Goal: Task Accomplishment & Management: Complete application form

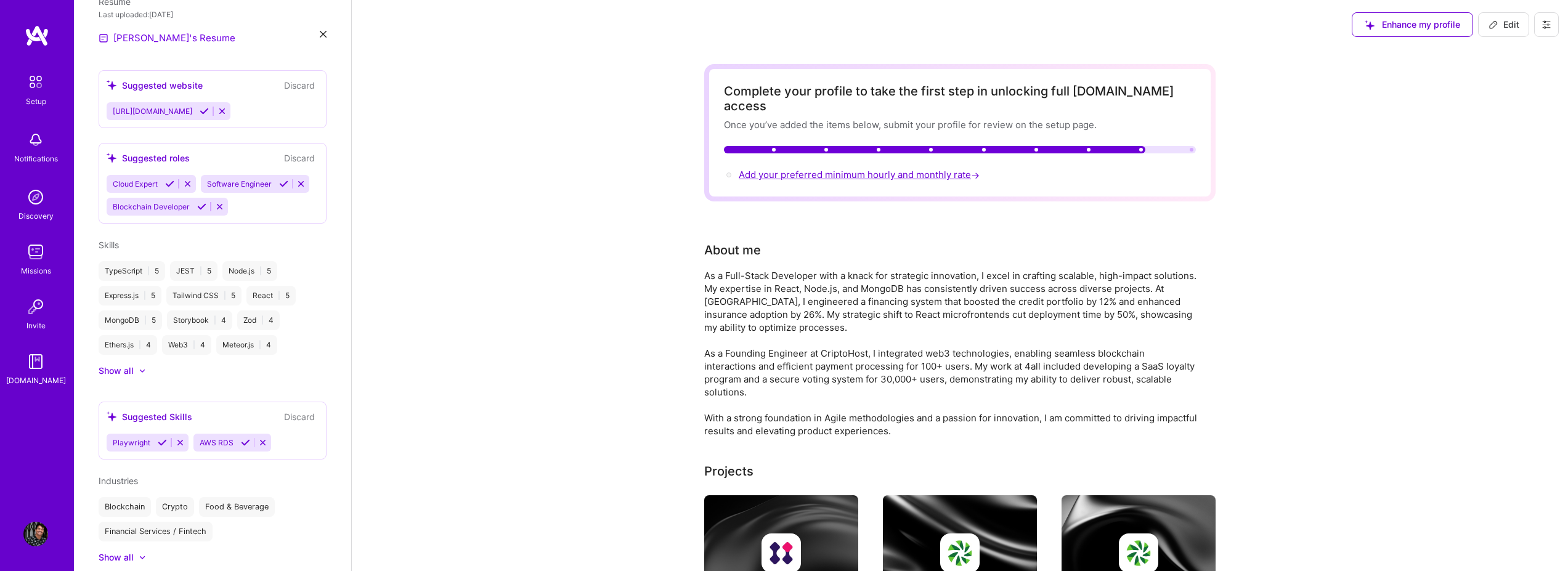
click at [779, 169] on span "Add your preferred minimum hourly and monthly rate →" at bounding box center [860, 175] width 243 height 12
select select "US"
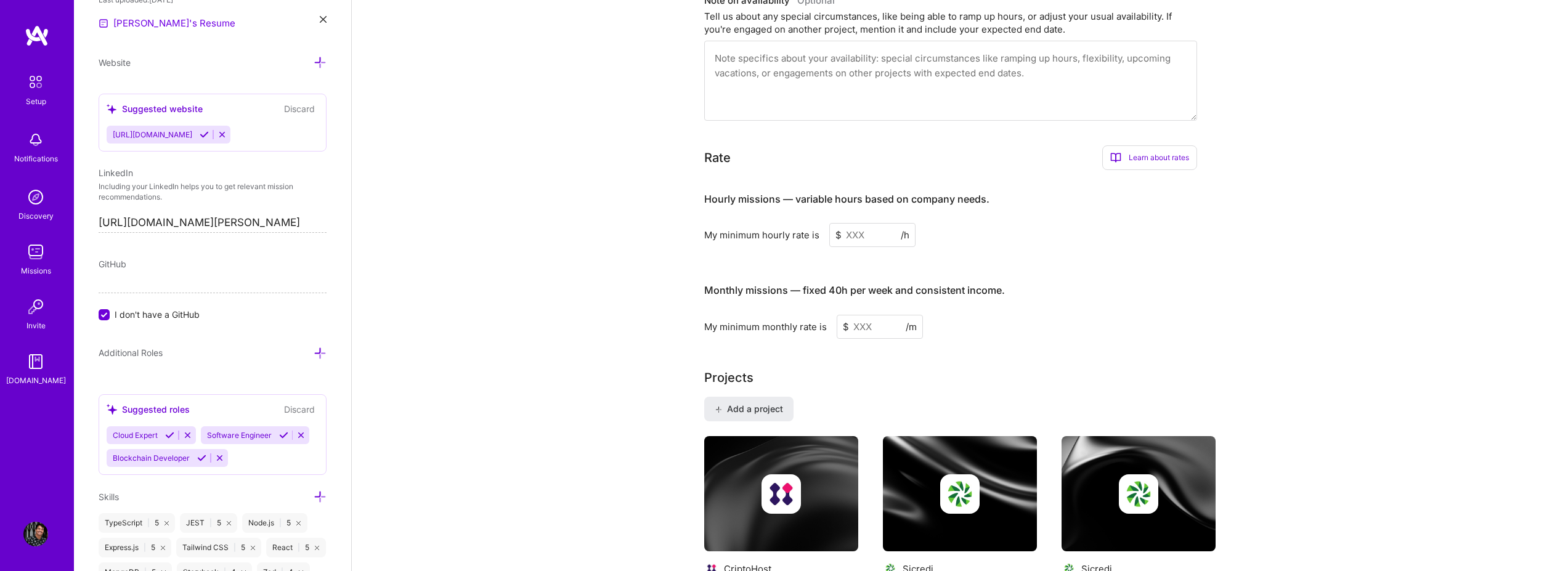
scroll to position [636, 0]
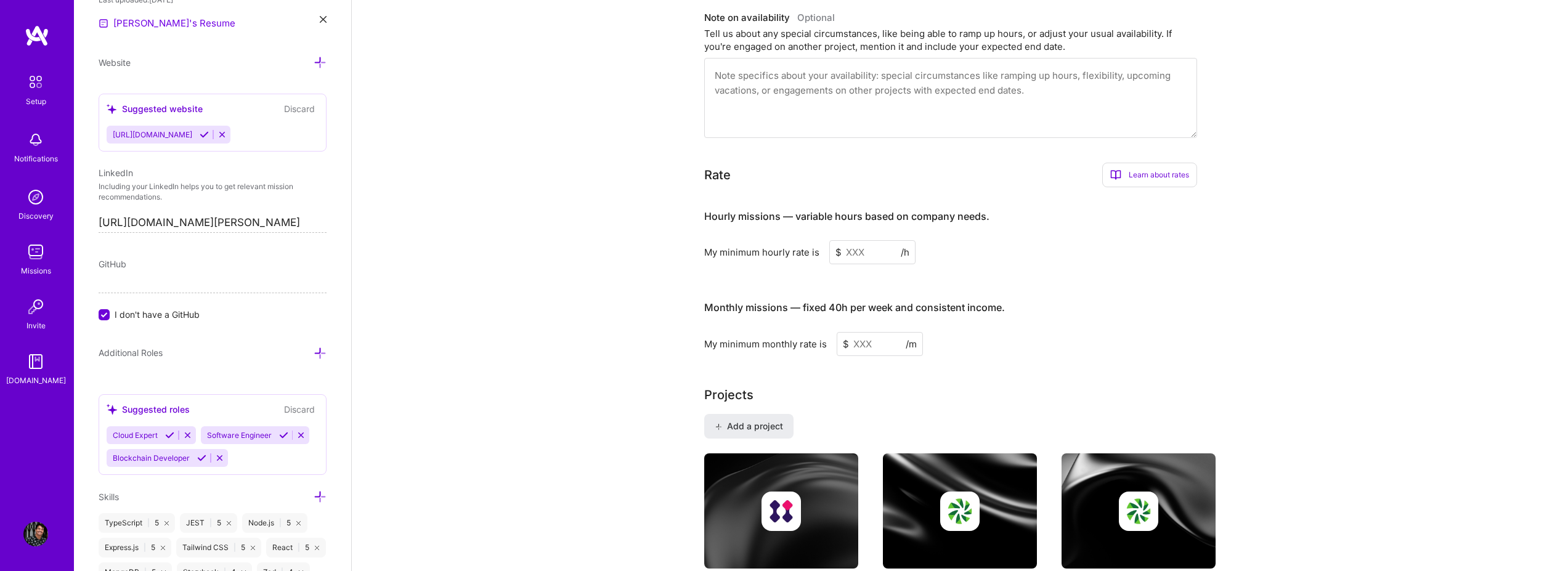
click at [779, 240] on input at bounding box center [873, 252] width 86 height 24
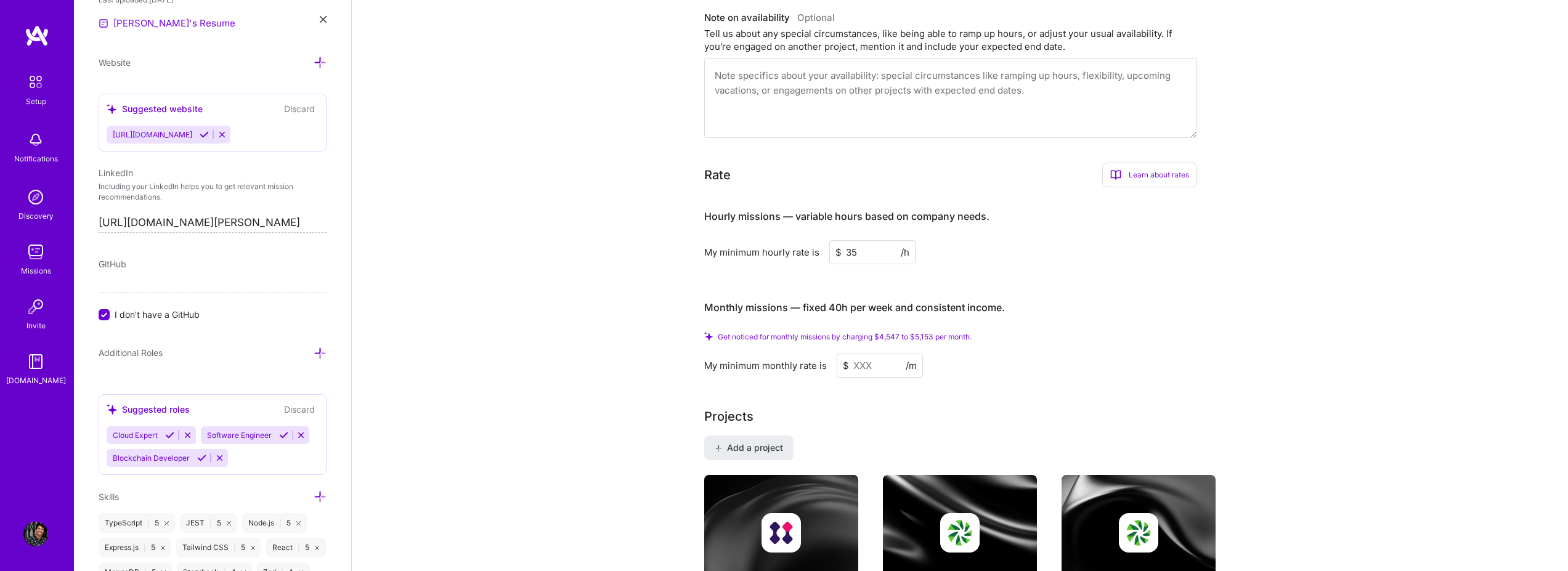
type input "35"
click at [779, 354] on input at bounding box center [880, 365] width 86 height 24
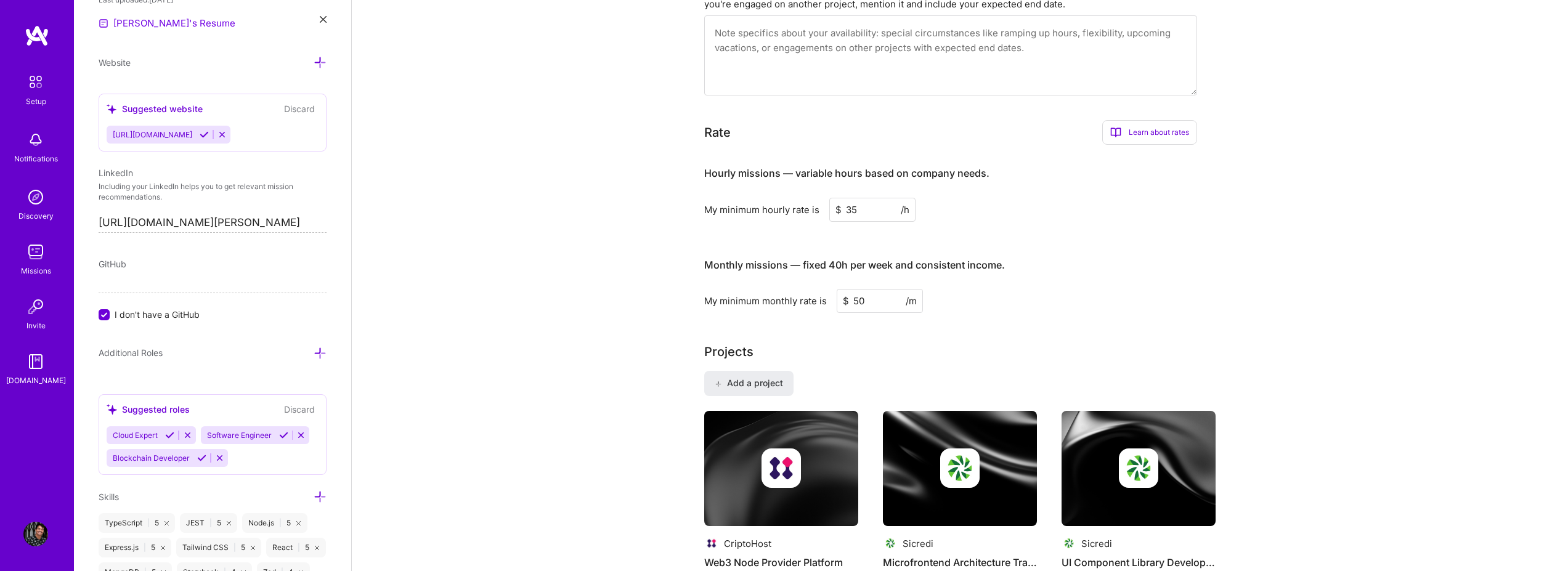
type input "5"
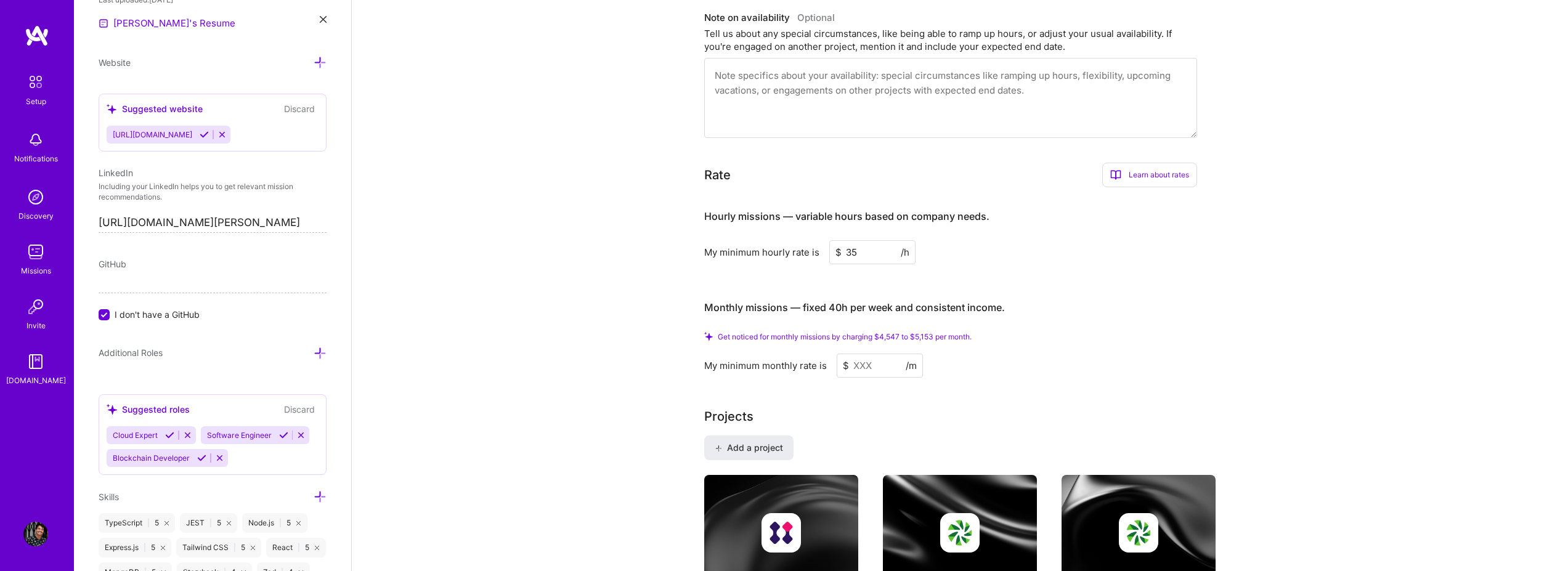
click at [779, 304] on h3 "Monthly missions — fixed 40h per week and consistent income." at bounding box center [950, 308] width 493 height 38
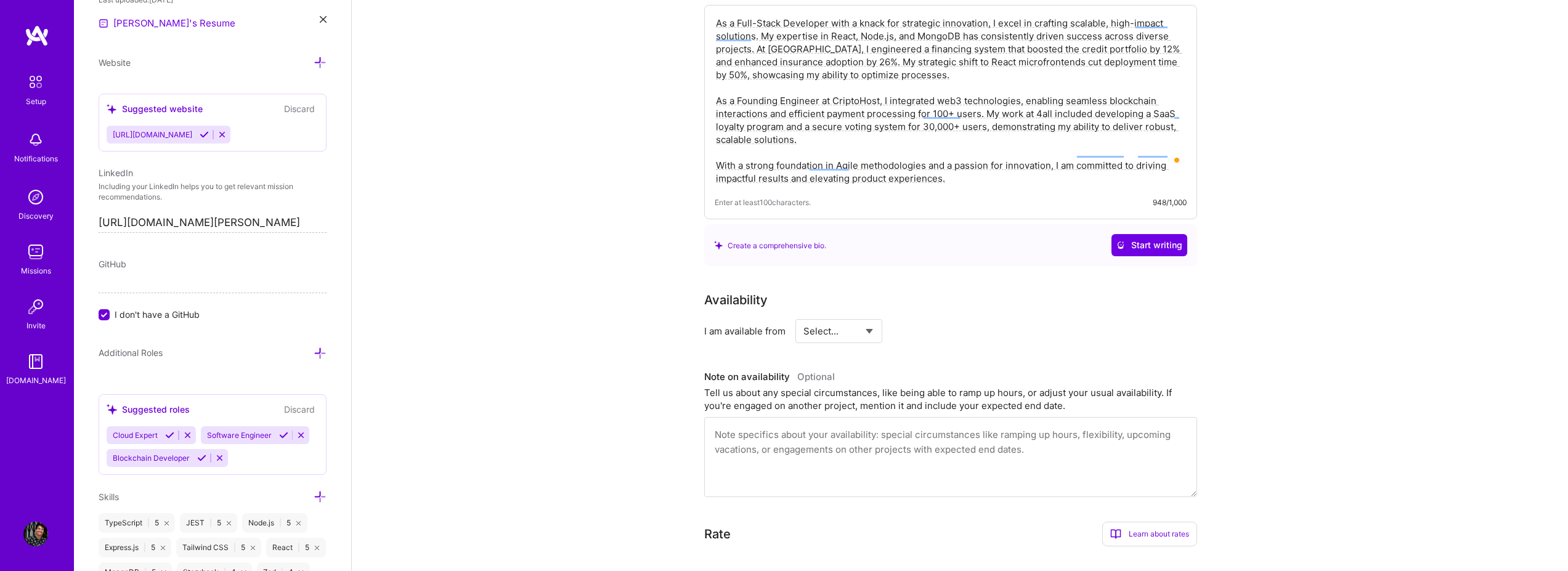
scroll to position [518, 0]
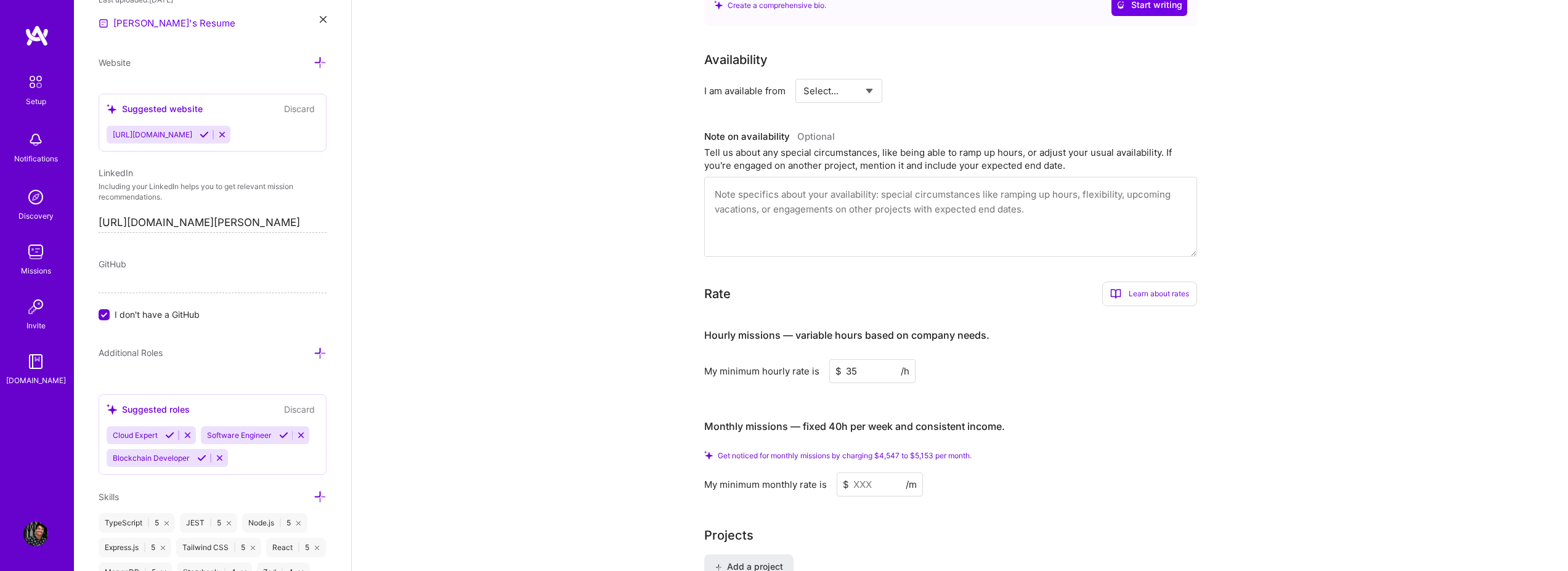
click at [779, 473] on input at bounding box center [880, 485] width 86 height 24
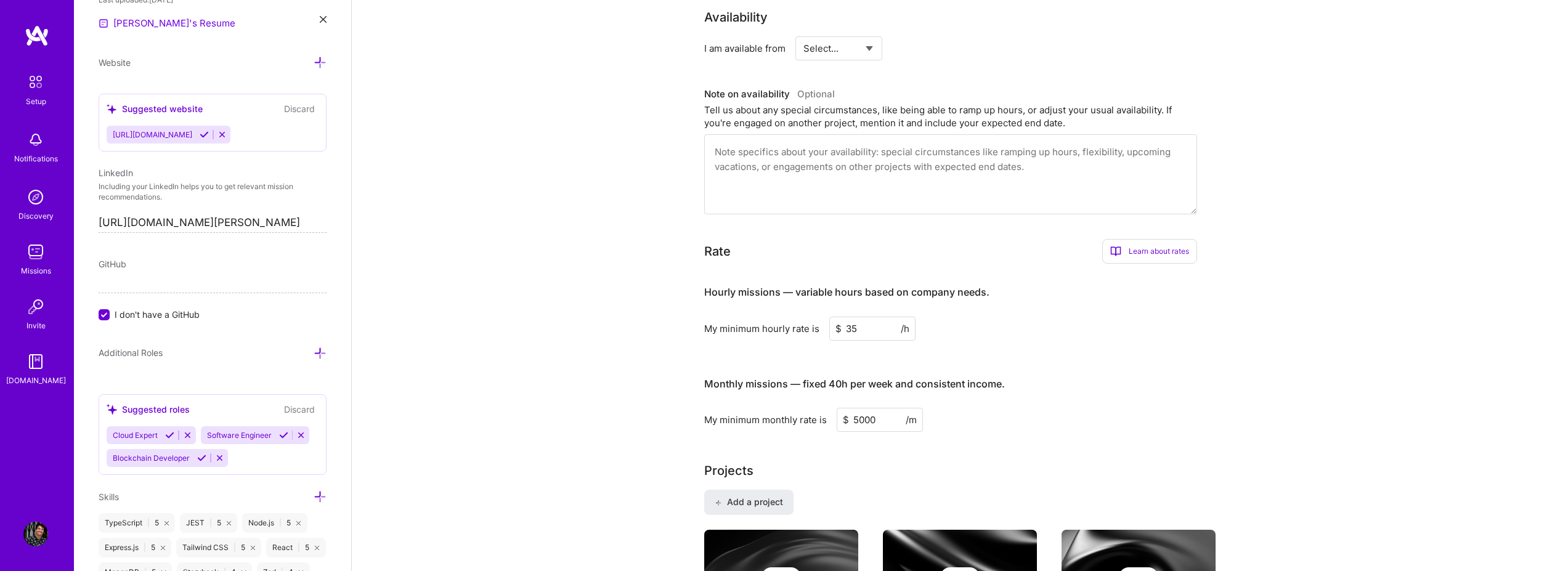
type input "5000"
click at [779, 310] on h3 "Hourly missions — variable hours based on company needs." at bounding box center [950, 293] width 493 height 38
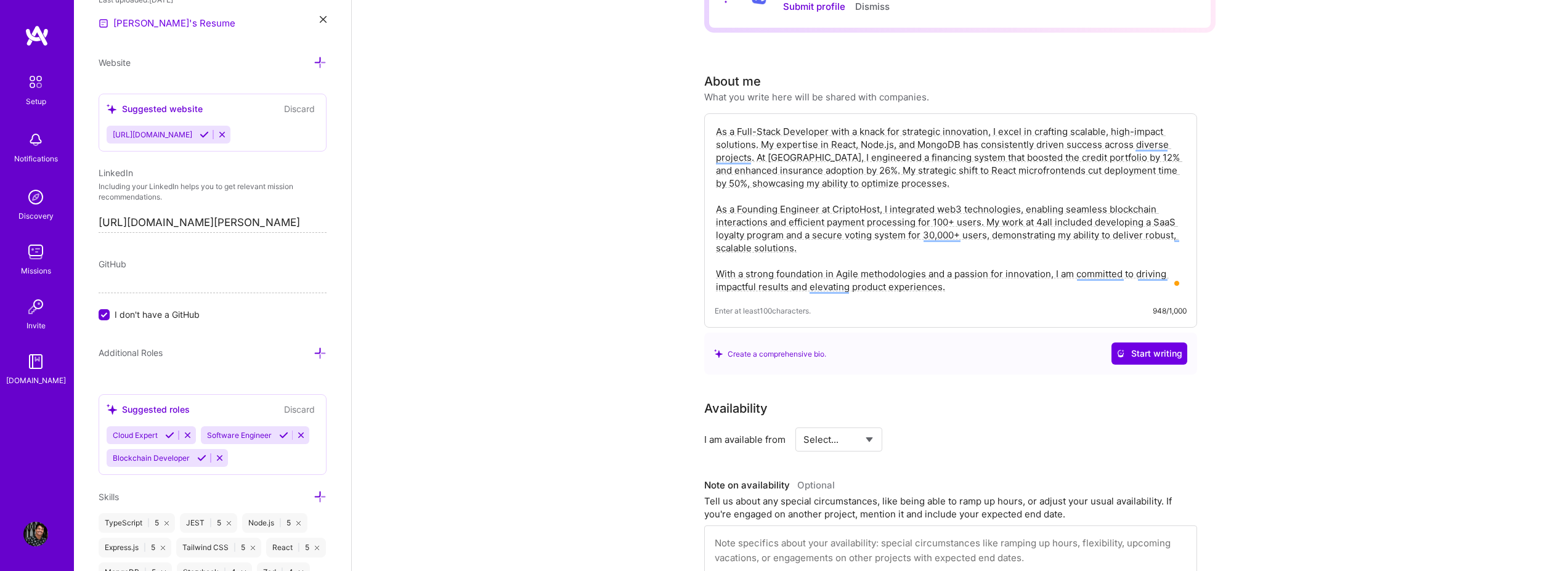
scroll to position [0, 0]
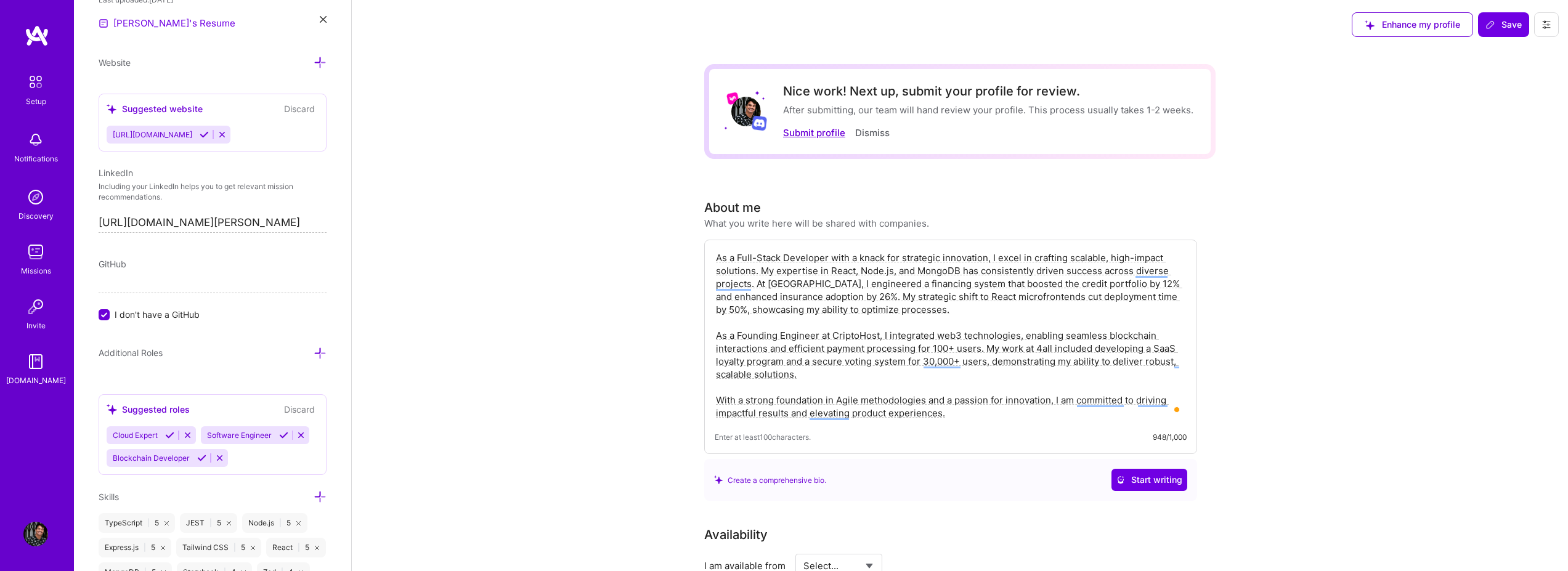
click at [779, 136] on button "Submit profile" at bounding box center [814, 133] width 62 height 13
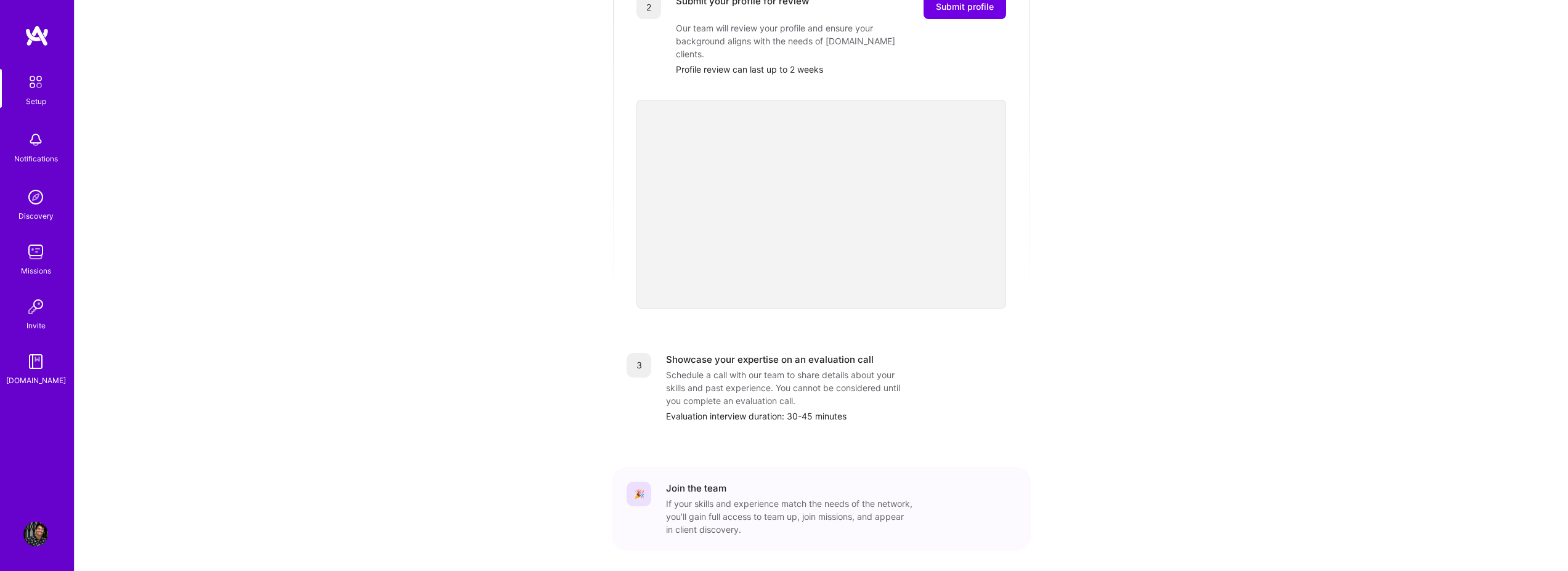
scroll to position [337, 0]
